Goal: Transaction & Acquisition: Register for event/course

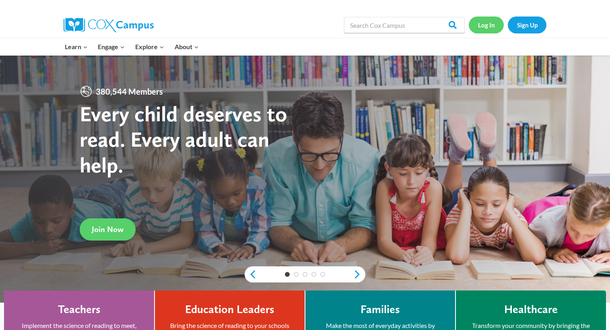
click at [483, 27] on link "Log In" at bounding box center [486, 25] width 35 height 17
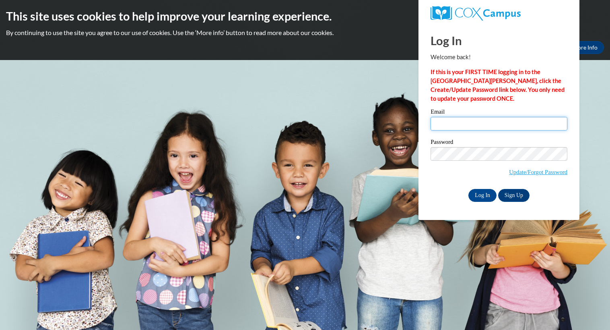
click at [459, 120] on input "Email" at bounding box center [499, 124] width 137 height 14
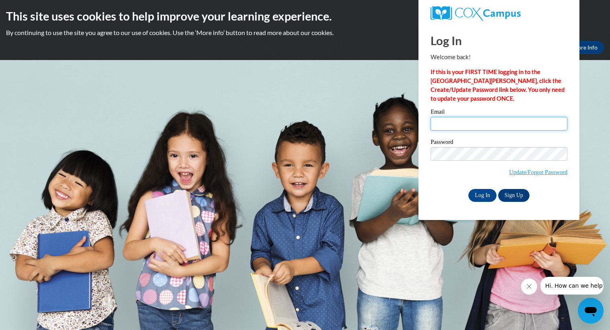
type input "[EMAIL_ADDRESS][DOMAIN_NAME]"
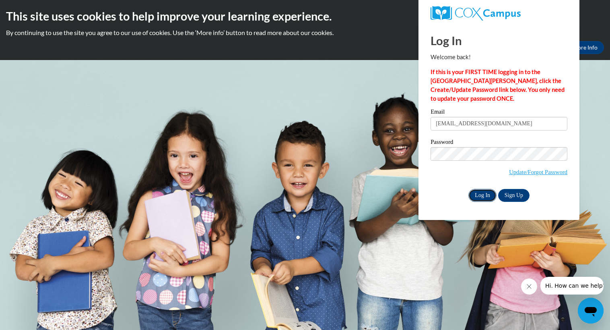
click at [487, 193] on input "Log In" at bounding box center [483, 195] width 28 height 13
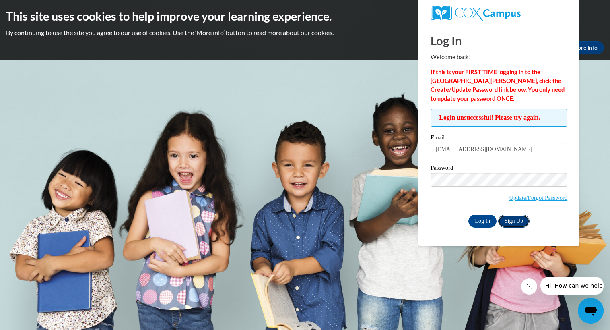
click at [508, 220] on link "Sign Up" at bounding box center [513, 221] width 31 height 13
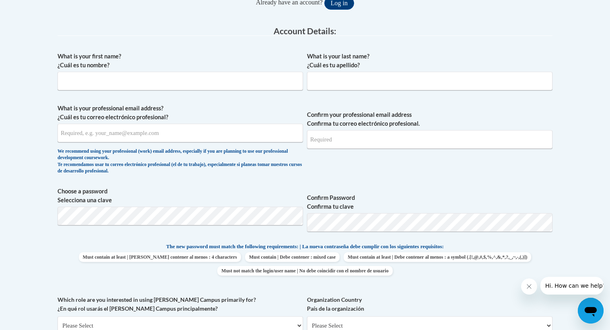
scroll to position [195, 0]
click at [84, 77] on input "What is your first name? ¿Cuál es tu nombre?" at bounding box center [181, 81] width 246 height 19
type input "Lynn"
type input "Pokorski"
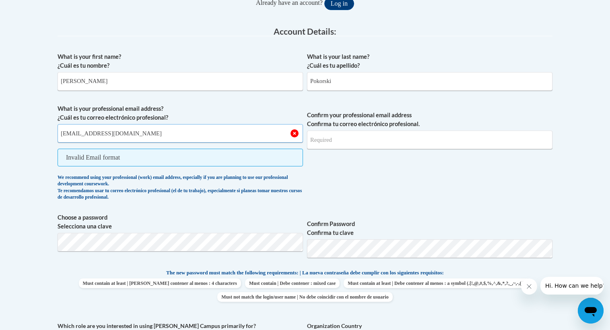
type input "[EMAIL_ADDRESS][DOMAIN_NAME]"
click at [368, 152] on span "Confirm your professional email address Confirma tu correo electrónico profesio…" at bounding box center [430, 154] width 246 height 100
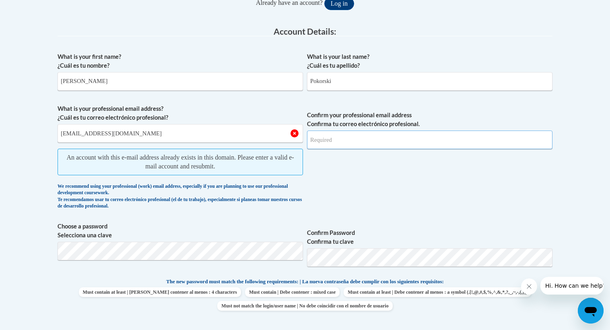
click at [374, 140] on input "Confirm your professional email address Confirma tu correo electrónico profesio…" at bounding box center [430, 139] width 246 height 19
click at [394, 137] on input "Confirm your professional email address Confirma tu correo electrónico profesio…" at bounding box center [430, 139] width 246 height 19
type input "lpokorski@kewaskumschools.org"
click at [326, 194] on span "Confirm your professional email address Confirma tu correo electrónico profesio…" at bounding box center [430, 158] width 246 height 109
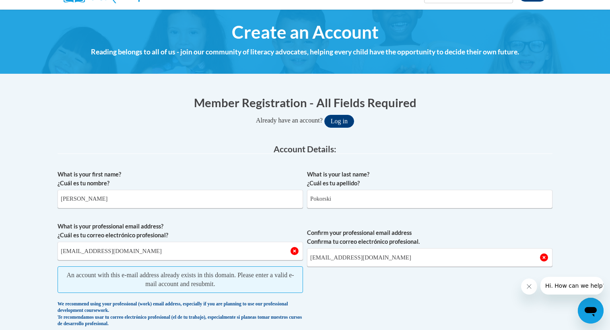
scroll to position [74, 0]
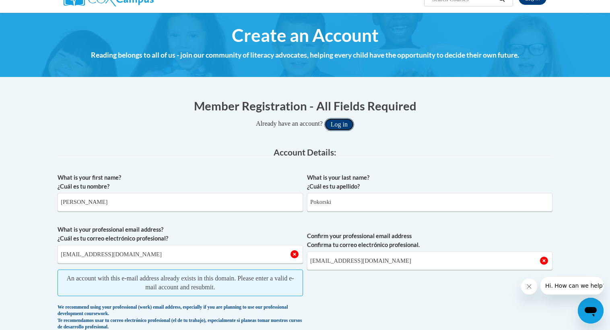
click at [341, 121] on button "Log in" at bounding box center [339, 124] width 30 height 13
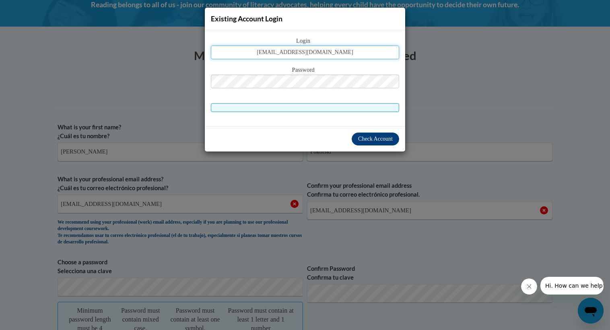
type input "lpokorski@kewaskumschools.org"
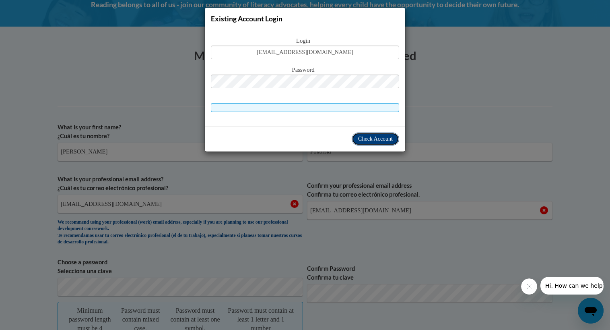
click at [359, 136] on span "Check Account" at bounding box center [375, 139] width 35 height 6
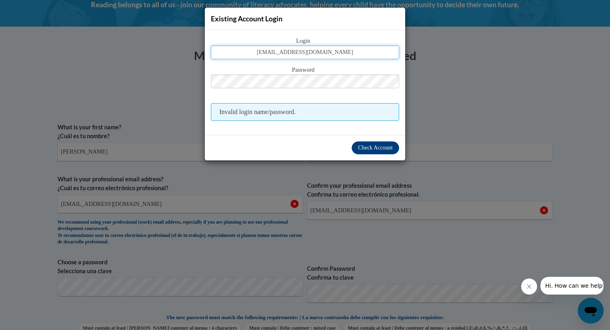
click at [351, 56] on input "lpokorski@kewaskumschools.org" at bounding box center [305, 52] width 188 height 14
type input "lpokorski"
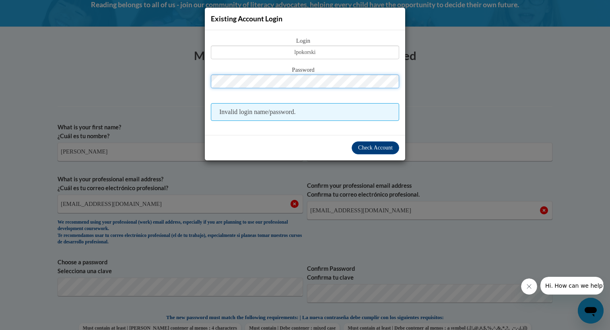
click at [324, 68] on button "Log in" at bounding box center [339, 74] width 30 height 13
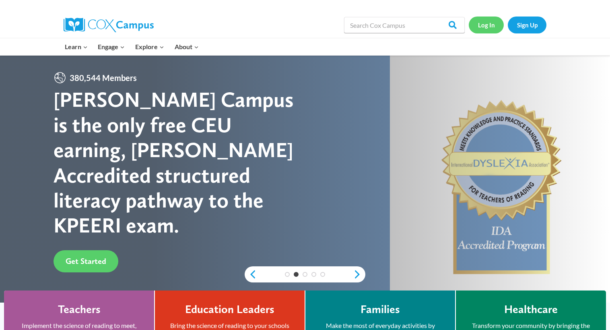
click at [493, 25] on link "Log In" at bounding box center [486, 25] width 35 height 17
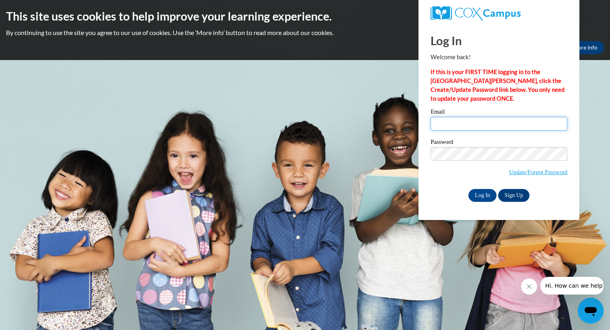
click at [450, 120] on input "Email" at bounding box center [499, 124] width 137 height 14
click at [508, 128] on input "Email" at bounding box center [499, 124] width 137 height 14
type input "[EMAIL_ADDRESS][DOMAIN_NAME]"
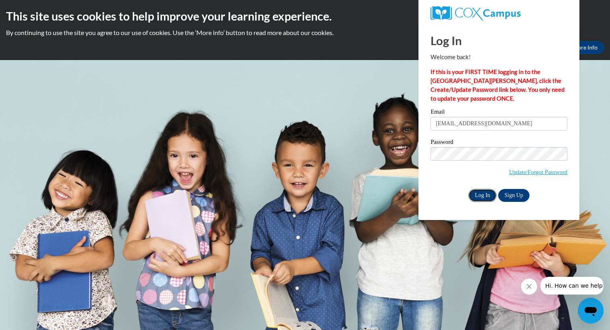
click at [483, 194] on input "Log In" at bounding box center [483, 195] width 28 height 13
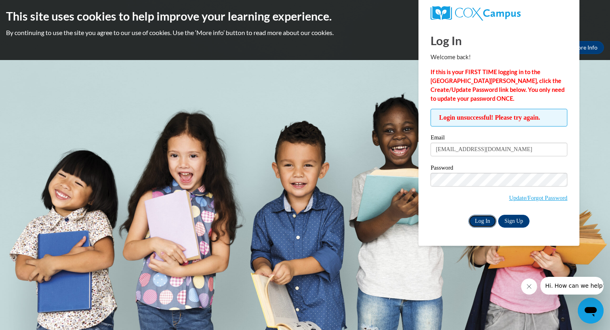
click at [482, 219] on input "Log In" at bounding box center [483, 221] width 28 height 13
click at [516, 199] on link "Update/Forgot Password" at bounding box center [538, 197] width 58 height 6
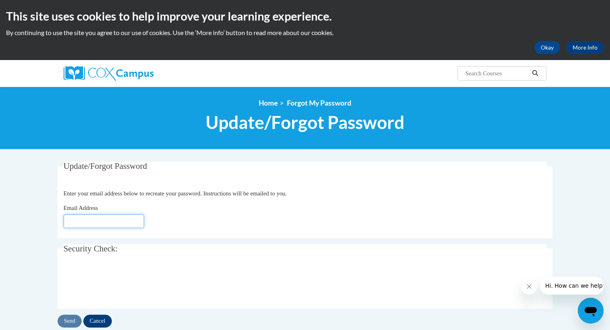
click at [99, 219] on input "Email Address" at bounding box center [104, 221] width 81 height 14
type input "[EMAIL_ADDRESS][DOMAIN_NAME]"
click at [70, 321] on input "Send" at bounding box center [70, 320] width 24 height 13
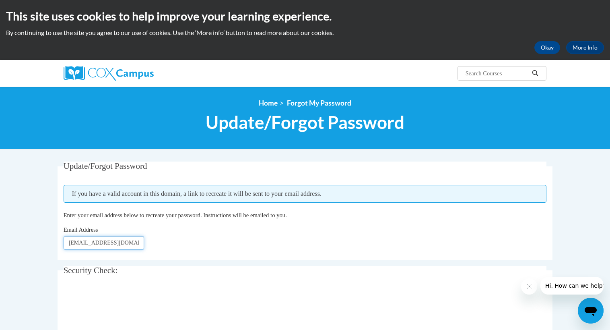
click at [141, 243] on input "[EMAIL_ADDRESS][DOMAIN_NAME]" at bounding box center [104, 243] width 81 height 14
type input "[EMAIL_ADDRESS][DOMAIN_NAME]"
click at [202, 240] on div "Email Address lpokorski@kewaskumschools.org" at bounding box center [305, 237] width 483 height 25
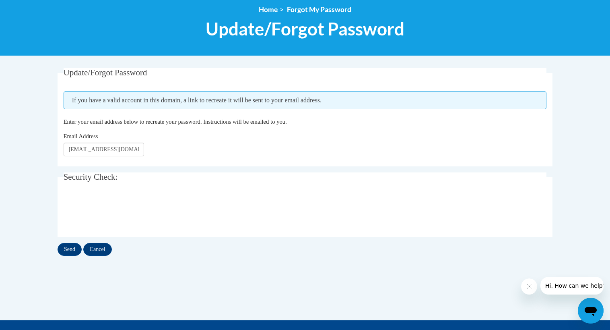
scroll to position [95, 0]
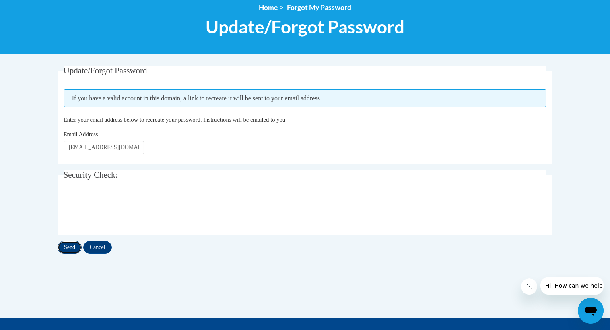
click at [72, 248] on input "Send" at bounding box center [70, 247] width 24 height 13
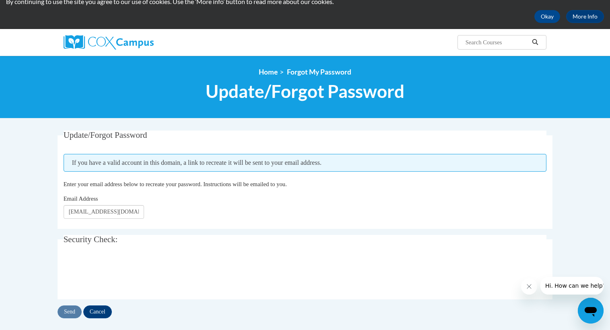
scroll to position [30, 0]
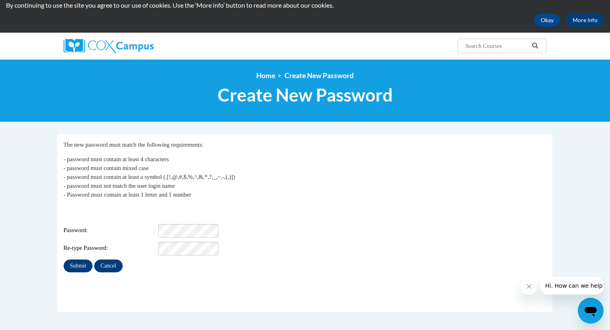
scroll to position [31, 0]
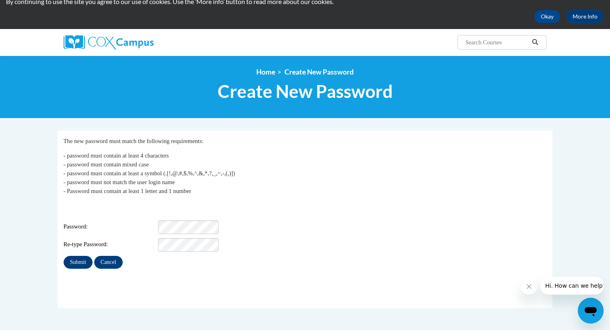
click at [295, 221] on div "Password:" at bounding box center [305, 227] width 483 height 14
click at [77, 256] on input "Submit" at bounding box center [78, 262] width 29 height 13
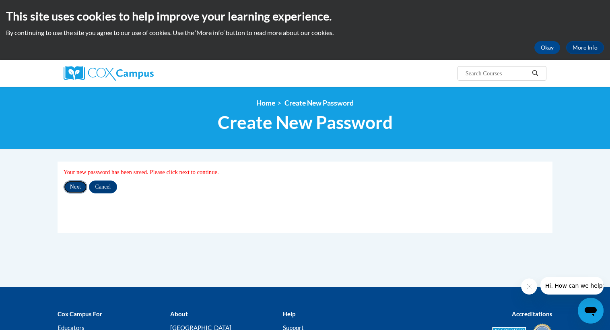
click at [74, 186] on input "Next" at bounding box center [76, 186] width 24 height 13
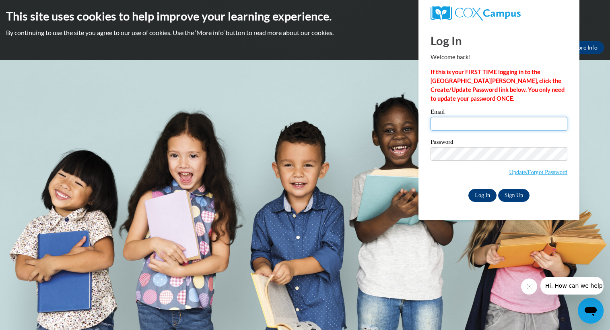
type input "[EMAIL_ADDRESS][DOMAIN_NAME]"
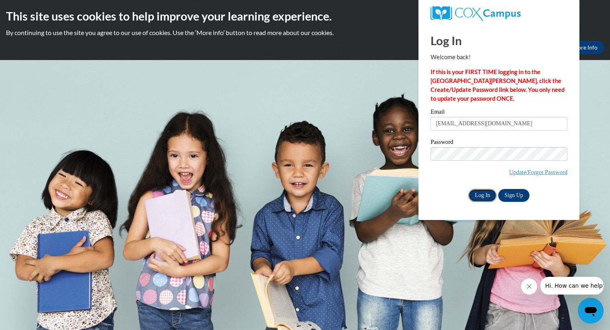
click at [476, 198] on input "Log In" at bounding box center [483, 195] width 28 height 13
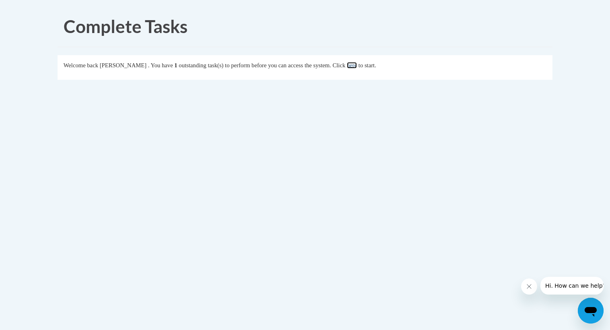
click at [357, 66] on link "here" at bounding box center [352, 65] width 10 height 6
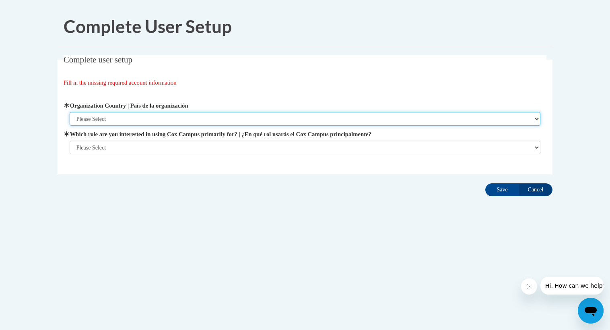
click at [132, 117] on select "Please Select United States | Estados Unidos Outside of the United States | Fue…" at bounding box center [305, 119] width 471 height 14
select select "ad49bcad-a171-4b2e-b99c-48b446064914"
click at [70, 112] on select "Please Select United States | Estados Unidos Outside of the United States | Fue…" at bounding box center [305, 119] width 471 height 14
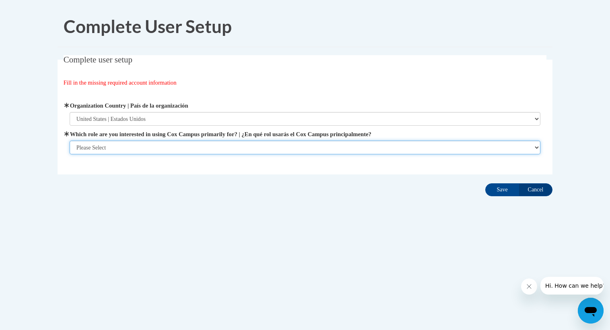
click at [116, 148] on select "Please Select College/University | Colegio/Universidad Community/Nonprofit Part…" at bounding box center [305, 147] width 471 height 14
select select "fbf2d438-af2f-41f8-98f1-81c410e29de3"
click at [70, 154] on select "Please Select College/University | Colegio/Universidad Community/Nonprofit Part…" at bounding box center [305, 147] width 471 height 14
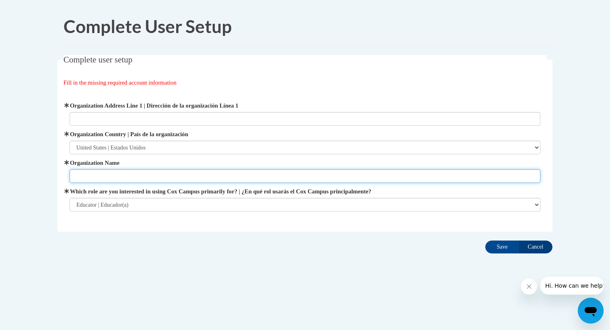
click at [110, 176] on input "Organization Name" at bounding box center [305, 176] width 471 height 14
type input "kewaskum"
type input "Kewaskum school district"
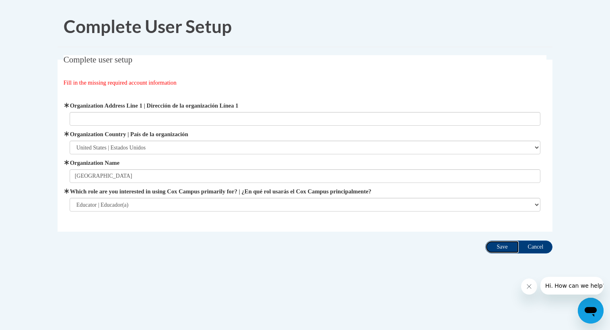
click at [490, 245] on input "Save" at bounding box center [502, 246] width 34 height 13
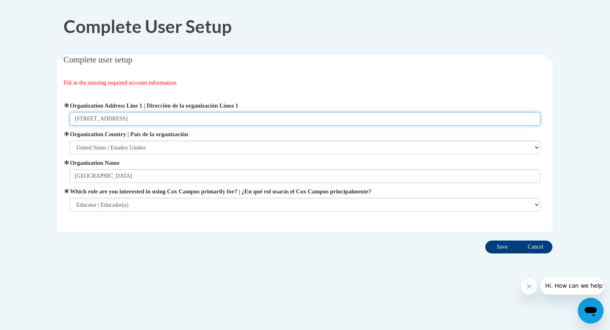
type input "1415 Bilgo Lane Kewaskum, WI 53090"
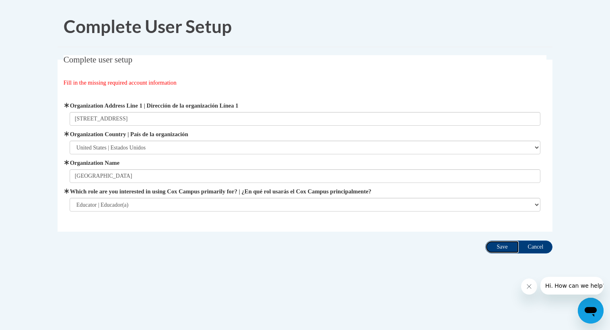
click at [492, 243] on input "Save" at bounding box center [502, 246] width 34 height 13
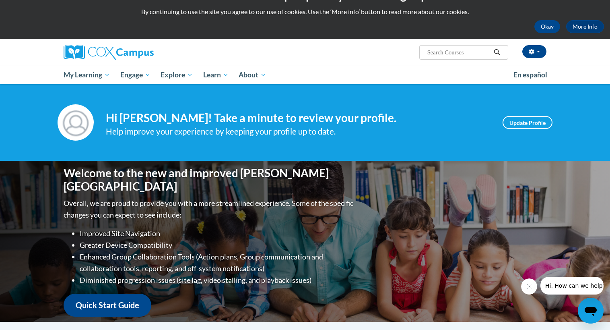
scroll to position [21, 0]
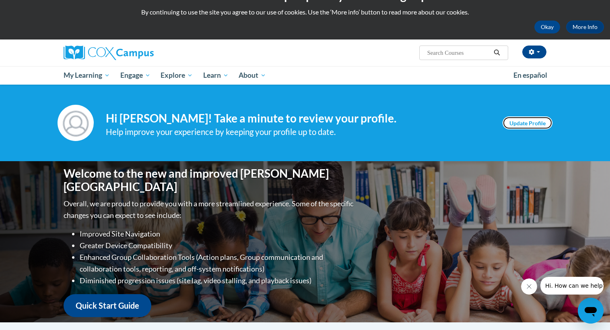
click at [512, 125] on link "Update Profile" at bounding box center [528, 122] width 50 height 13
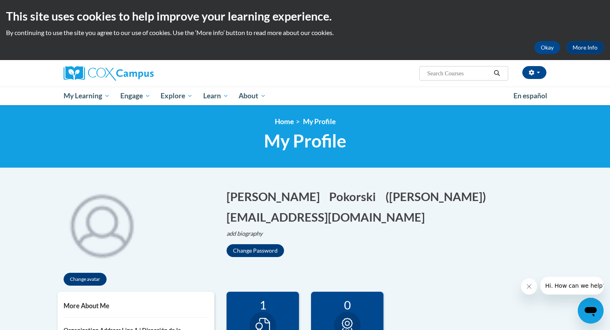
scroll to position [807, 0]
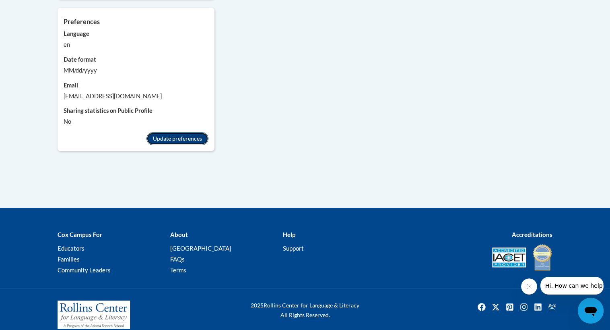
click at [172, 132] on button "Update preferences" at bounding box center [178, 138] width 62 height 13
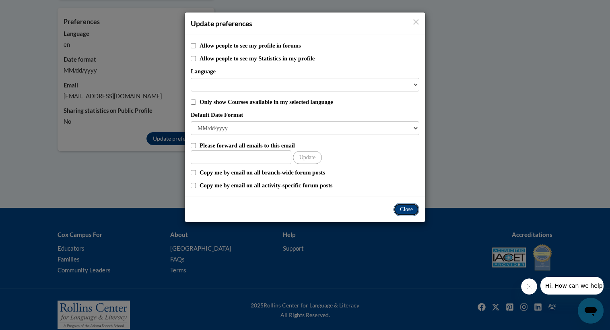
click at [410, 213] on button "Close" at bounding box center [407, 209] width 26 height 13
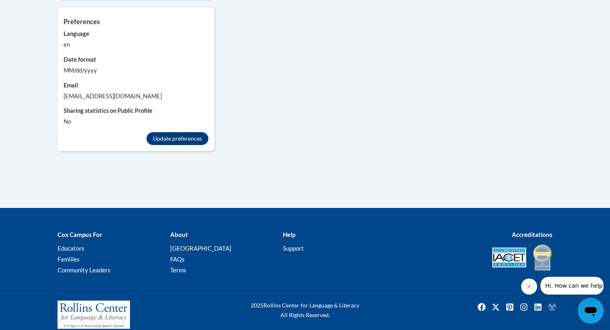
scroll to position [807, 0]
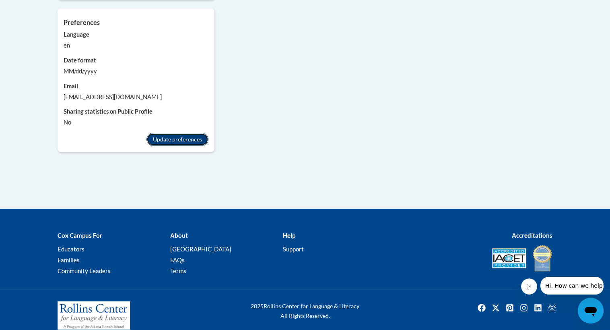
click at [179, 133] on button "Update preferences" at bounding box center [178, 139] width 62 height 13
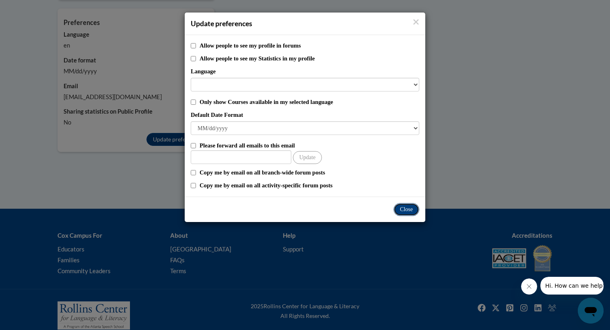
click at [406, 208] on button "Close" at bounding box center [407, 209] width 26 height 13
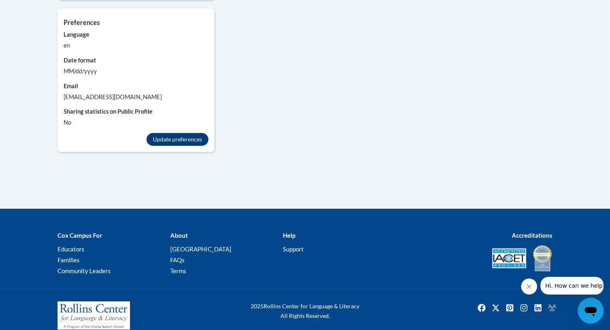
scroll to position [0, 0]
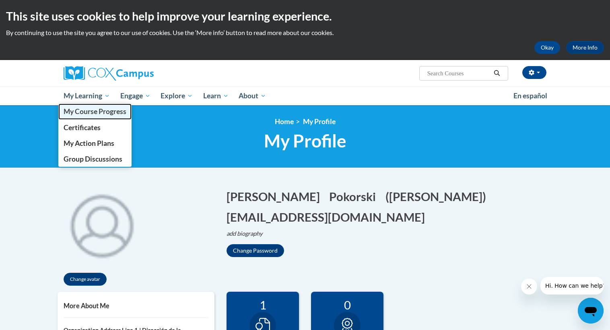
click at [83, 112] on span "My Course Progress" at bounding box center [95, 111] width 63 height 8
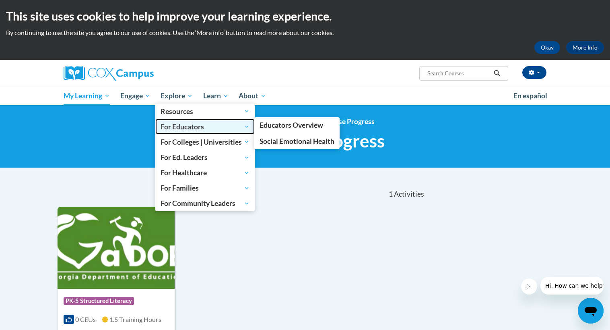
click at [184, 125] on span "For Educators" at bounding box center [205, 127] width 89 height 10
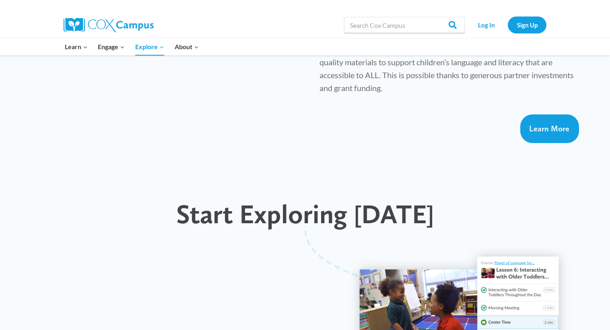
scroll to position [625, 0]
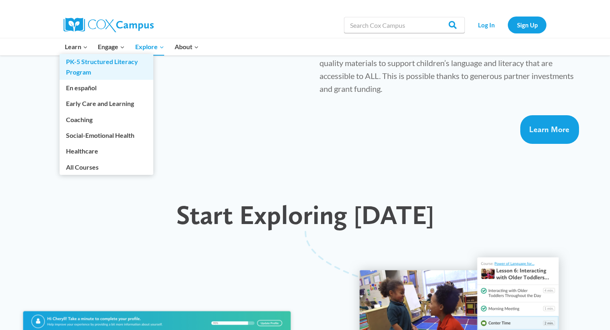
click at [77, 61] on link "PK-5 Structured Literacy Program" at bounding box center [107, 67] width 94 height 26
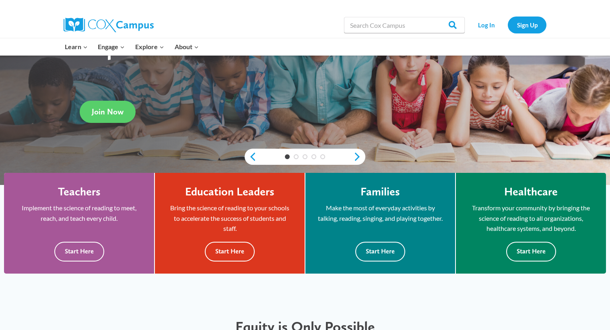
scroll to position [118, 0]
click at [83, 250] on button "Start Here" at bounding box center [79, 252] width 50 height 20
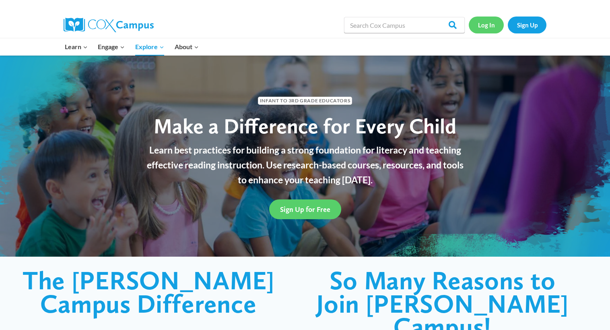
click at [481, 26] on link "Log In" at bounding box center [486, 25] width 35 height 17
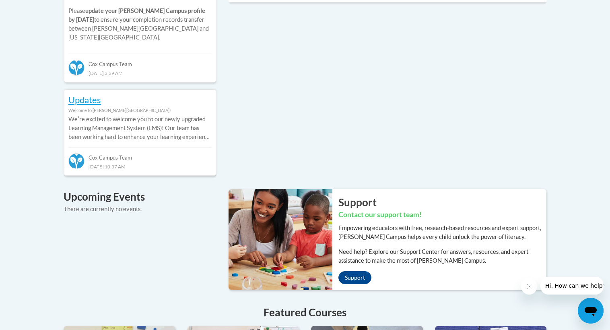
scroll to position [439, 0]
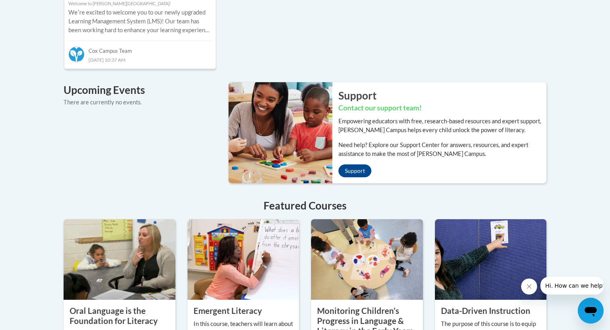
click at [160, 99] on div "Upcoming Events There are currently no events." at bounding box center [140, 99] width 165 height 35
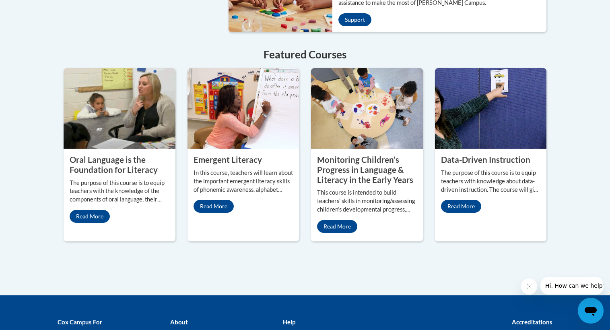
scroll to position [696, 0]
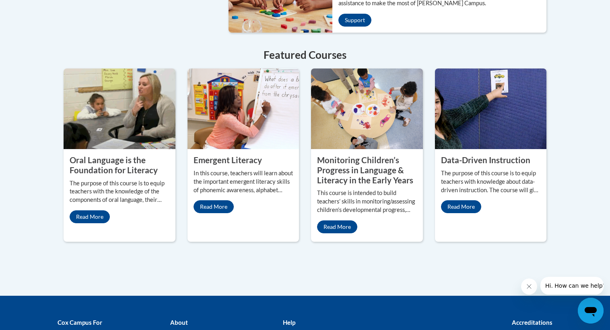
click at [106, 179] on p "The purpose of this course is to equip teachers with the knowledge of the compo…" at bounding box center [120, 191] width 100 height 25
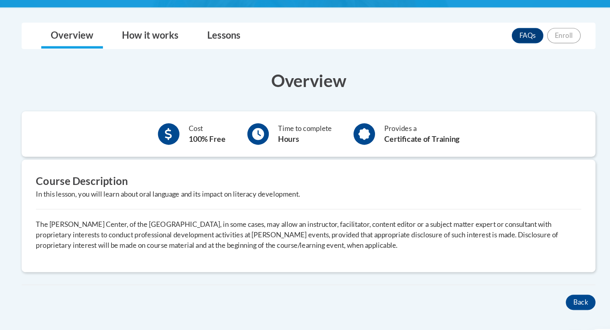
scroll to position [193, 0]
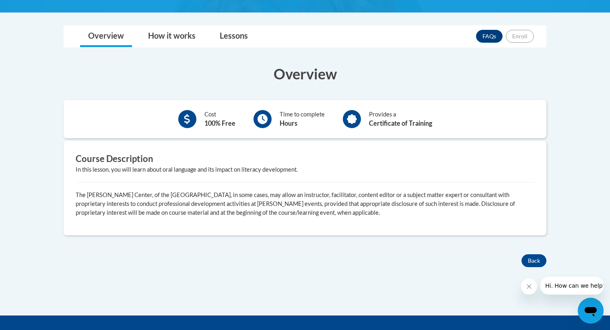
click at [233, 202] on p "The [PERSON_NAME] Center, of the [GEOGRAPHIC_DATA], in some cases, may allow an…" at bounding box center [305, 203] width 459 height 27
click at [170, 37] on link "How it works" at bounding box center [172, 36] width 64 height 21
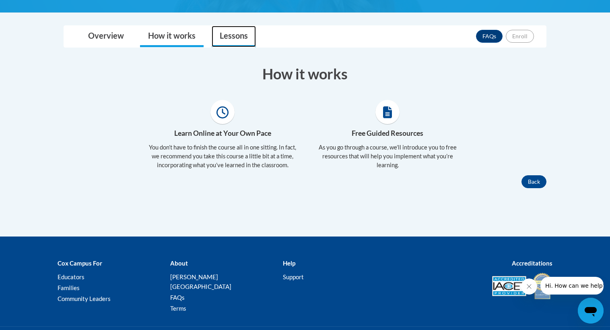
click at [233, 36] on link "Lessons" at bounding box center [234, 36] width 44 height 21
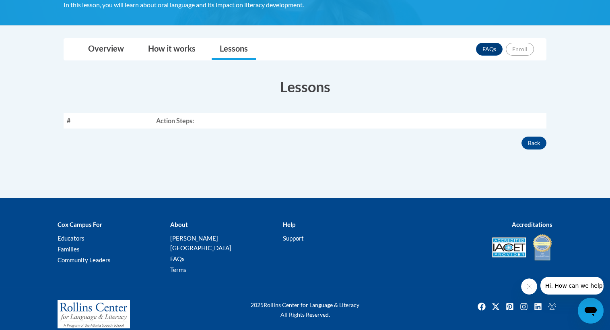
click at [208, 120] on th "Action Steps:" at bounding box center [350, 121] width 394 height 16
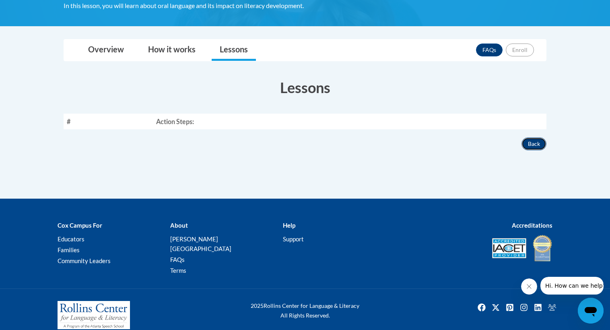
click at [535, 147] on button "Back" at bounding box center [534, 143] width 25 height 13
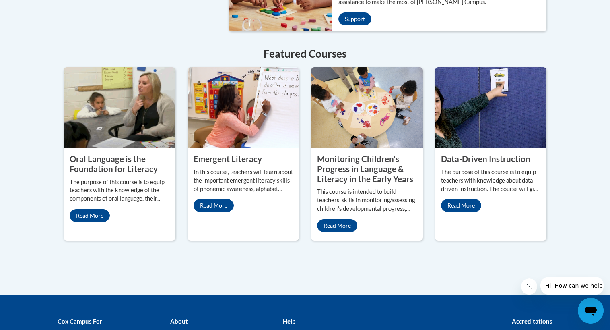
scroll to position [702, 0]
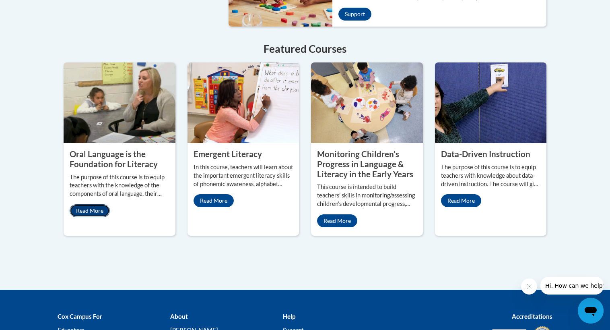
click at [102, 204] on link "Read More" at bounding box center [90, 210] width 40 height 13
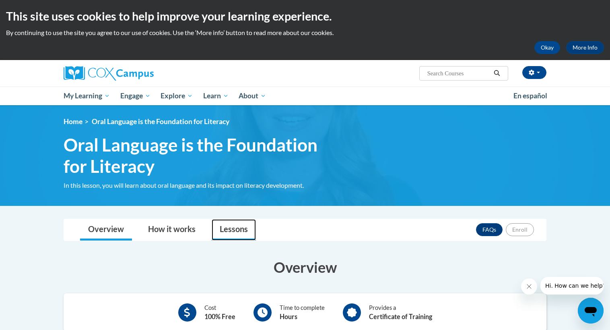
click at [227, 224] on link "Lessons" at bounding box center [234, 229] width 44 height 21
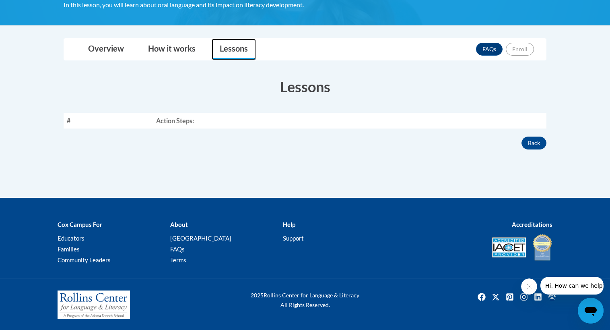
scroll to position [180, 0]
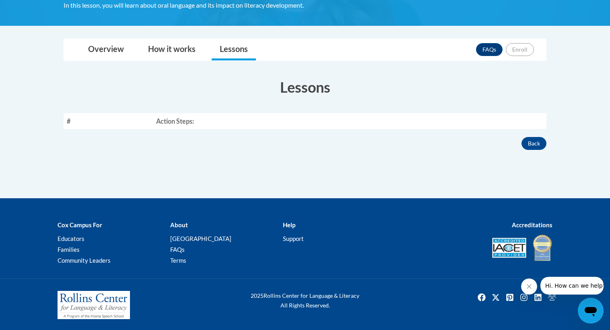
click at [201, 122] on th "Action Steps:" at bounding box center [350, 121] width 394 height 16
click at [73, 118] on th "#" at bounding box center [108, 121] width 89 height 16
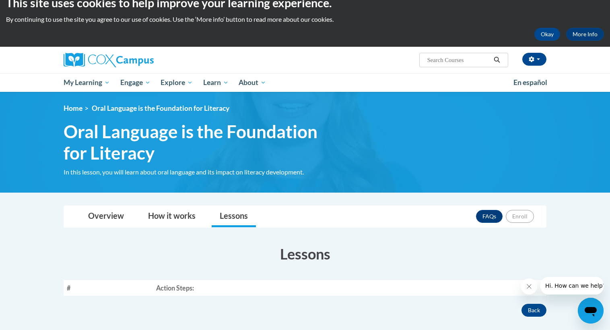
scroll to position [13, 0]
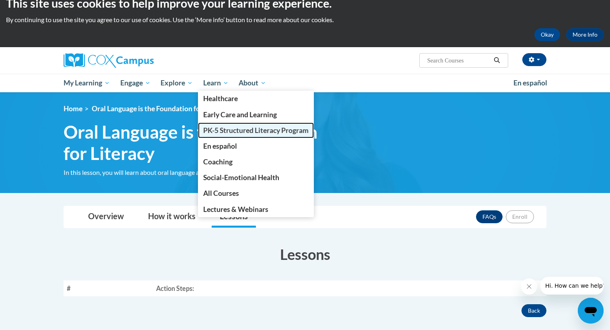
click at [222, 131] on span "PK-5 Structured Literacy Program" at bounding box center [255, 130] width 105 height 8
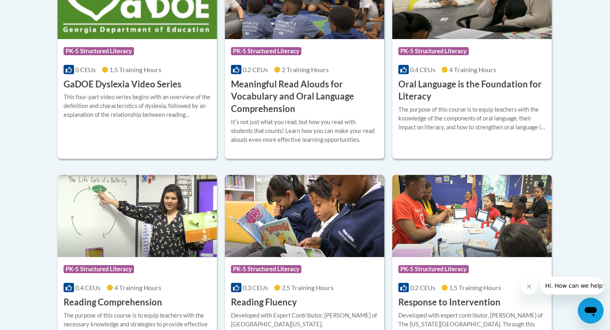
scroll to position [607, 0]
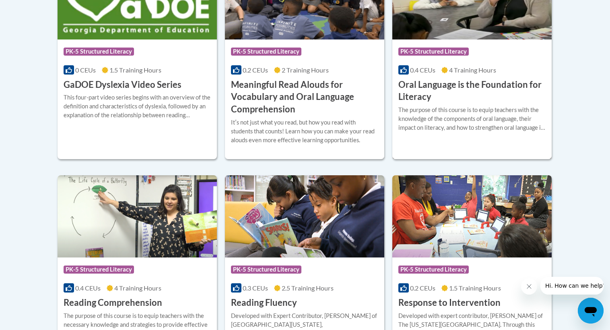
click at [431, 89] on h3 "Oral Language is the Foundation for Literacy" at bounding box center [472, 90] width 147 height 25
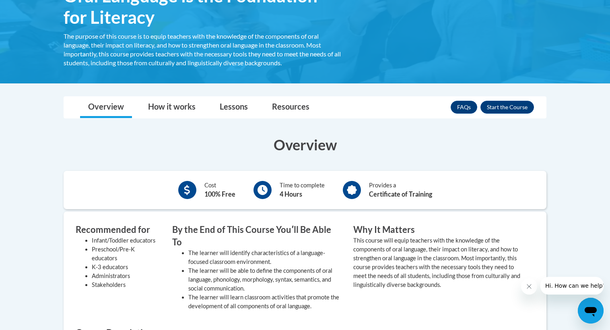
scroll to position [156, 0]
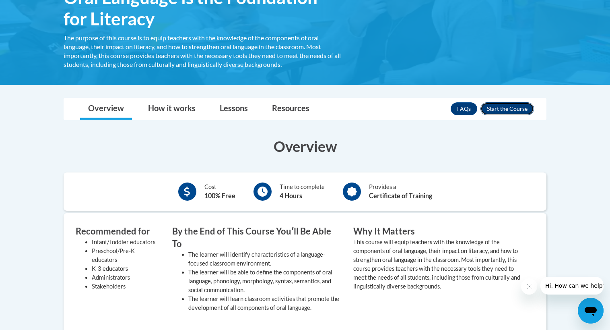
click at [503, 107] on button "Enroll" at bounding box center [508, 108] width 54 height 13
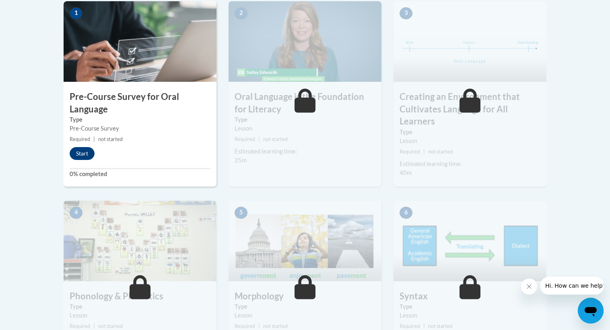
scroll to position [266, 0]
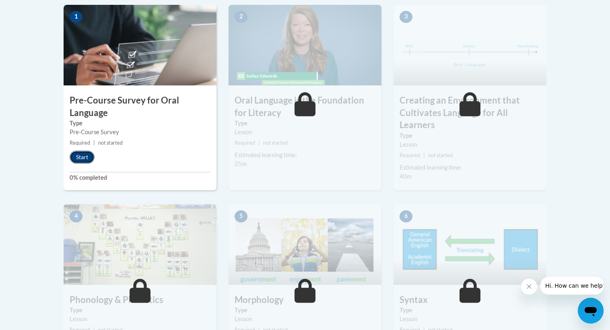
click at [81, 157] on button "Start" at bounding box center [82, 157] width 25 height 13
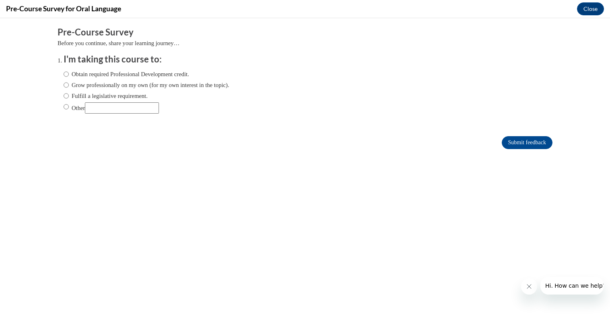
scroll to position [0, 0]
click at [67, 75] on input "Obtain required Professional Development credit." at bounding box center [66, 74] width 5 height 9
radio input "true"
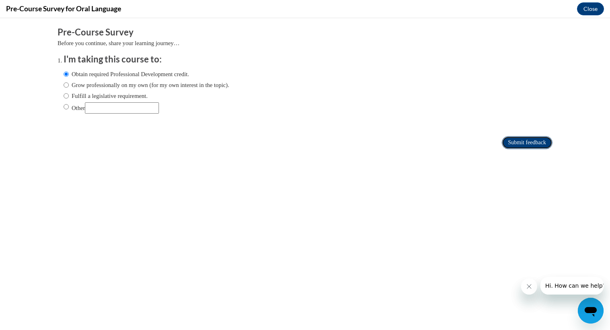
click at [514, 141] on input "Submit feedback" at bounding box center [527, 142] width 51 height 13
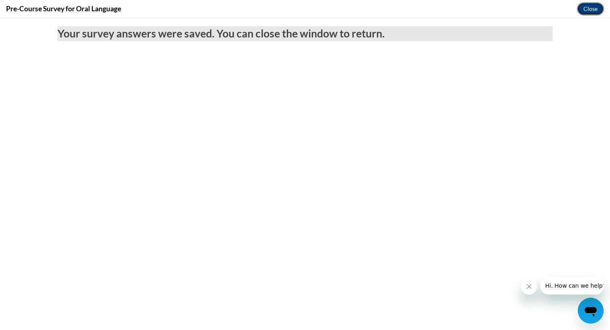
click at [589, 8] on button "Close" at bounding box center [590, 8] width 27 height 13
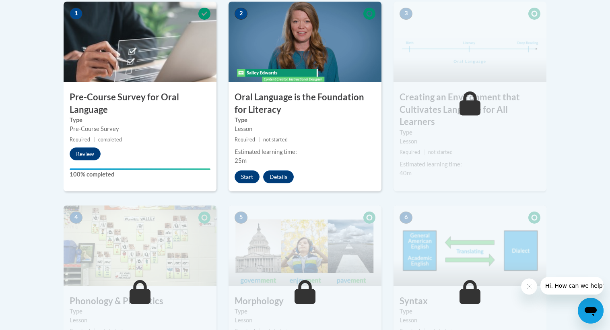
scroll to position [268, 0]
click at [89, 153] on button "Review" at bounding box center [85, 154] width 31 height 13
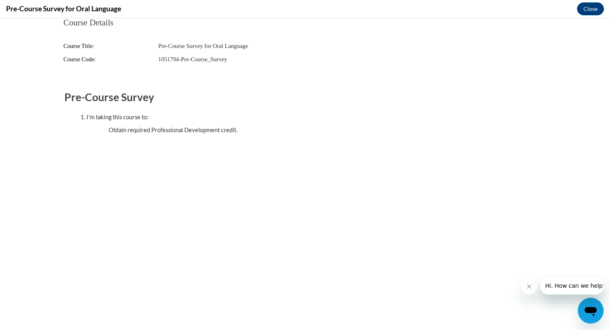
scroll to position [0, 0]
click at [589, 13] on button "Close" at bounding box center [590, 8] width 27 height 13
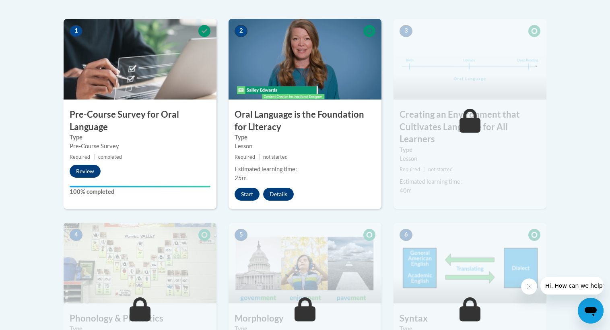
scroll to position [252, 0]
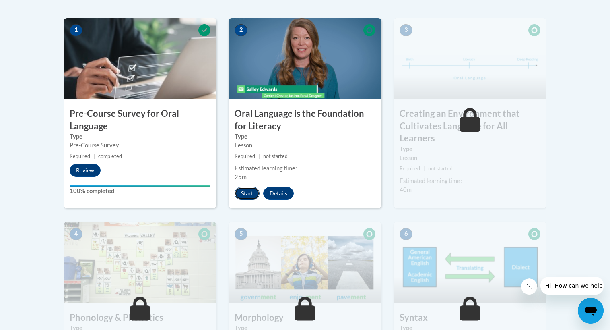
click at [245, 192] on button "Start" at bounding box center [247, 193] width 25 height 13
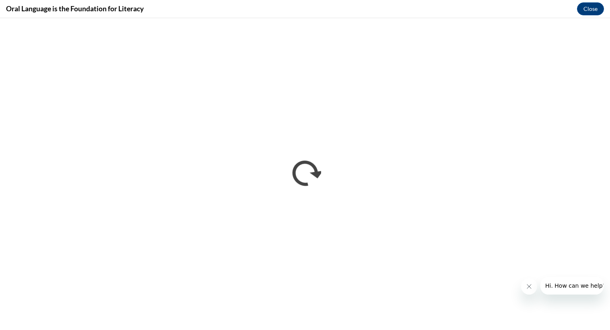
scroll to position [0, 0]
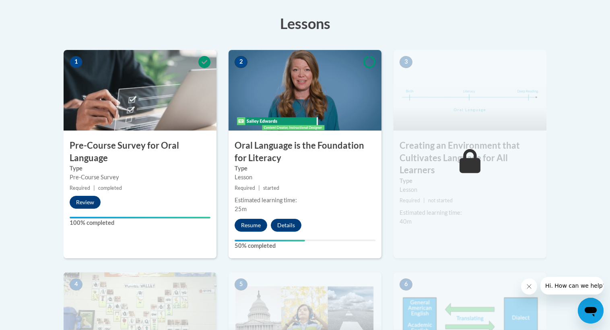
scroll to position [222, 0]
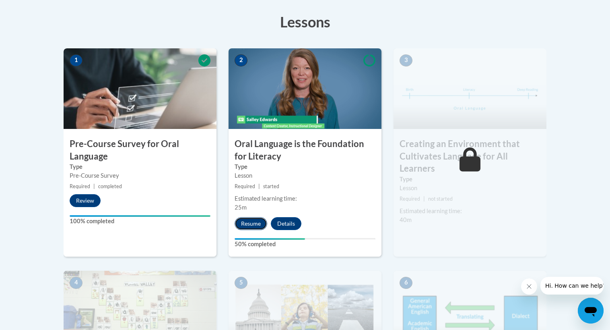
click at [248, 221] on button "Resume" at bounding box center [251, 223] width 33 height 13
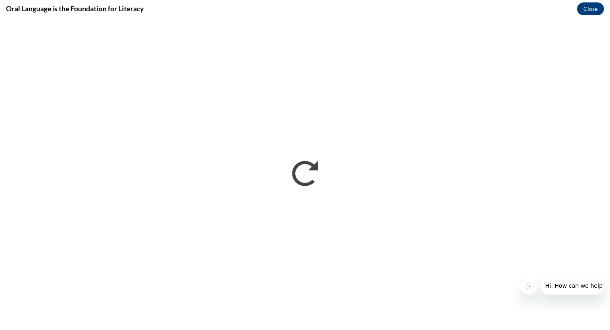
scroll to position [0, 0]
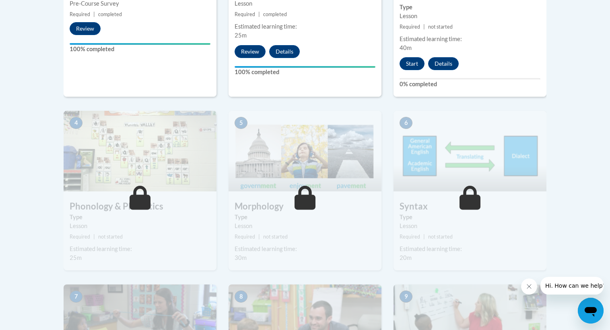
scroll to position [392, 0]
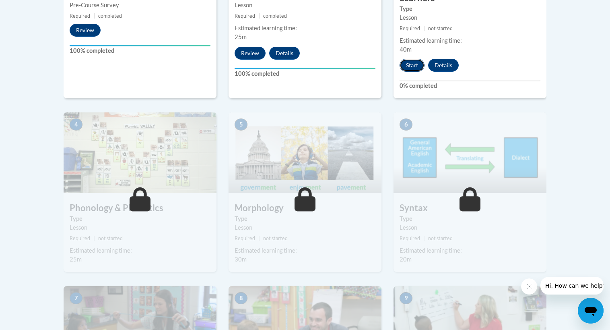
click at [410, 68] on button "Start" at bounding box center [412, 65] width 25 height 13
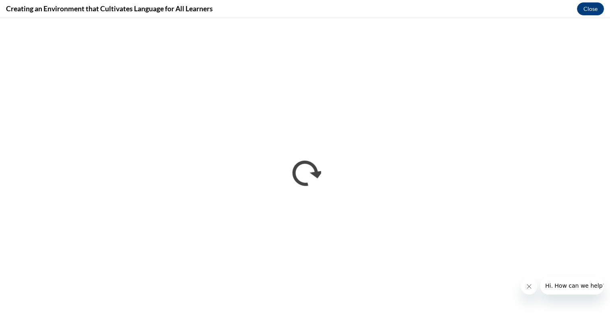
scroll to position [0, 0]
